Goal: Use online tool/utility: Utilize a website feature to perform a specific function

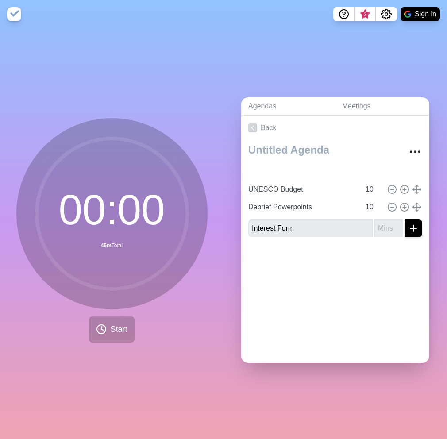
type input "Upcoming Events"
type input "25"
type input "UNESCO Budget"
type input "10"
click at [125, 293] on button "Start" at bounding box center [111, 329] width 45 height 26
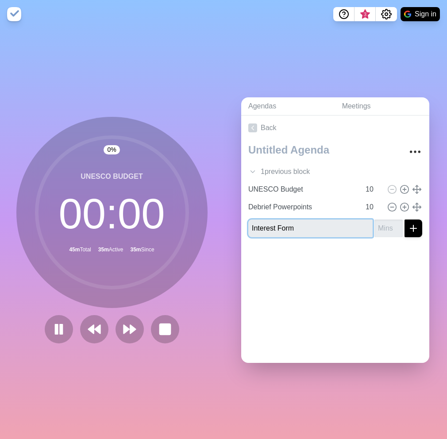
click at [297, 224] on input "Interest Form" at bounding box center [310, 228] width 124 height 18
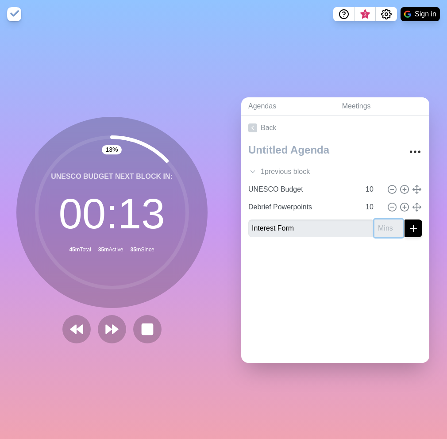
click at [374, 227] on input "number" at bounding box center [388, 228] width 28 height 18
type input "10"
click at [408, 229] on button "submit" at bounding box center [413, 228] width 18 height 18
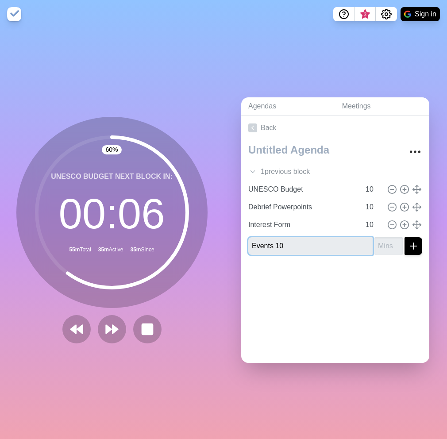
type input "Events 10"
click at [374, 240] on input "number" at bounding box center [388, 246] width 28 height 18
type input "10"
click at [404, 237] on button "submit" at bounding box center [413, 246] width 18 height 18
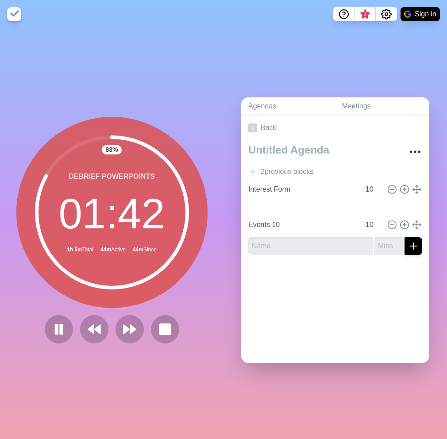
type input "Debrief Powerpoints"
